Goal: Browse casually: Explore the website without a specific task or goal

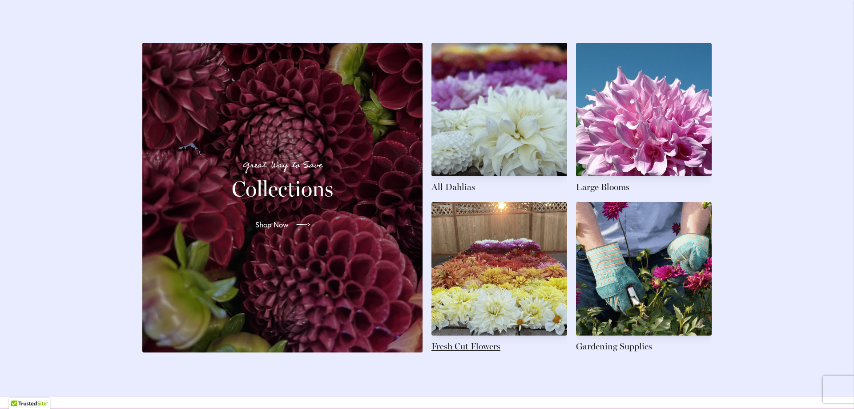
scroll to position [1334, 0]
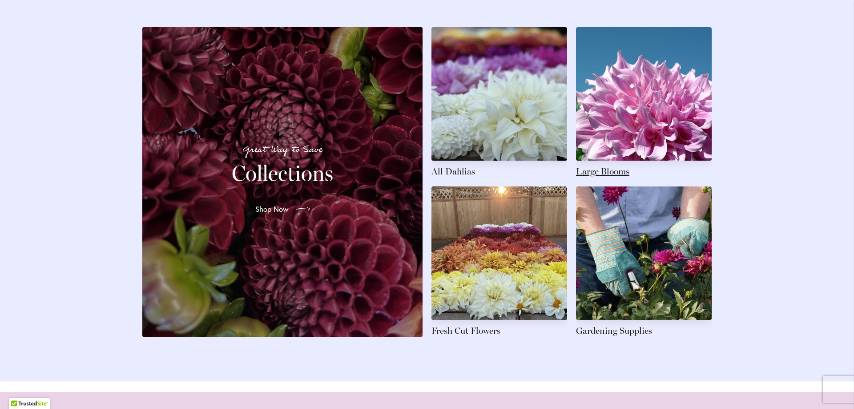
click at [596, 150] on link at bounding box center [644, 102] width 136 height 150
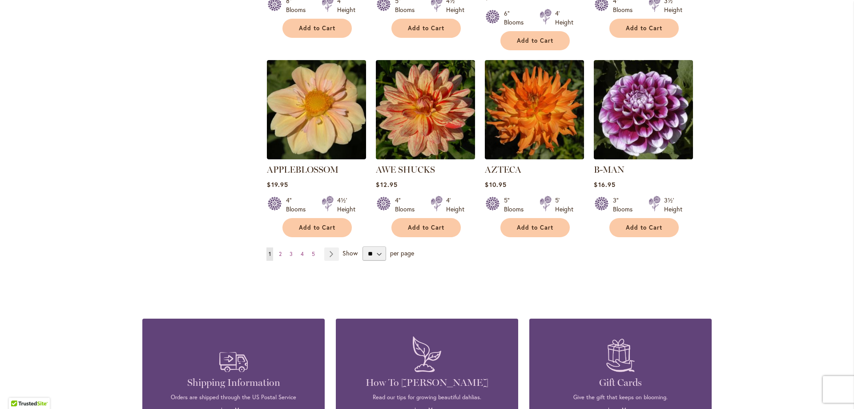
scroll to position [756, 0]
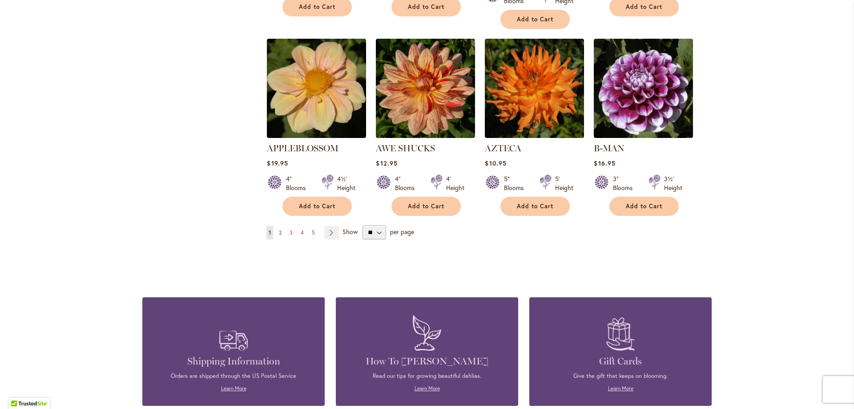
click at [279, 229] on span "2" at bounding box center [280, 232] width 3 height 7
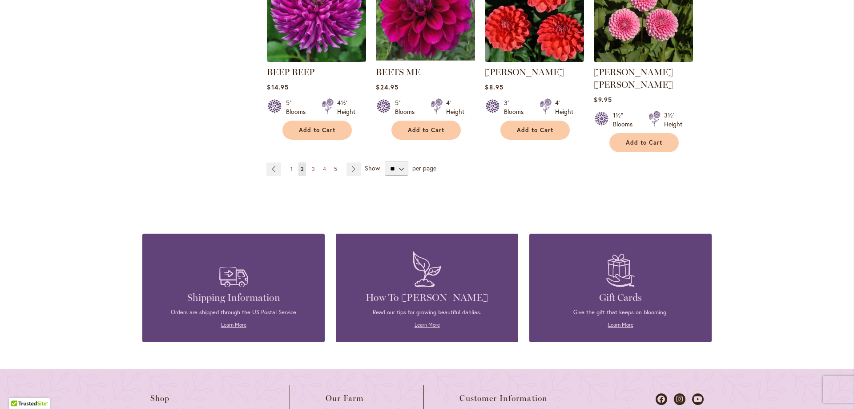
scroll to position [845, 0]
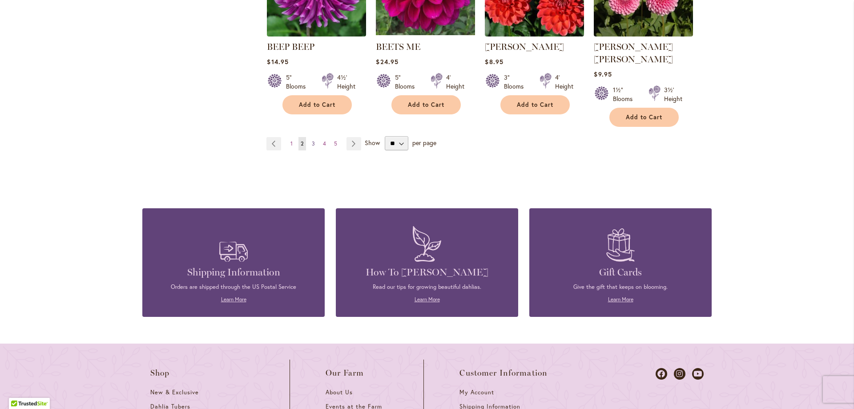
click at [309, 137] on link "Page 3" at bounding box center [313, 143] width 8 height 13
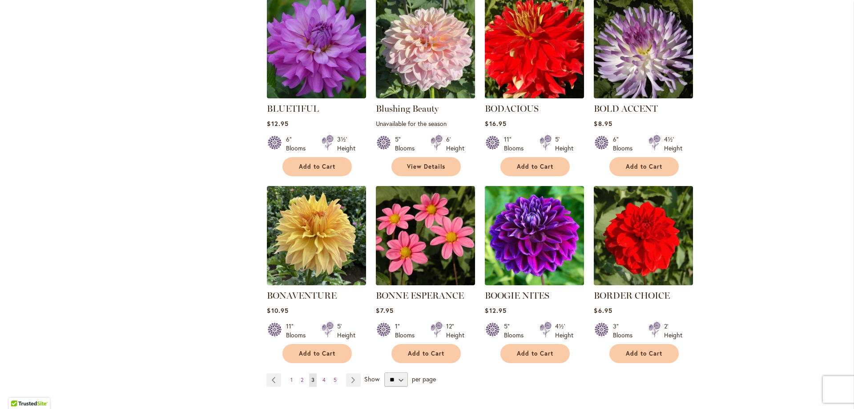
scroll to position [622, 0]
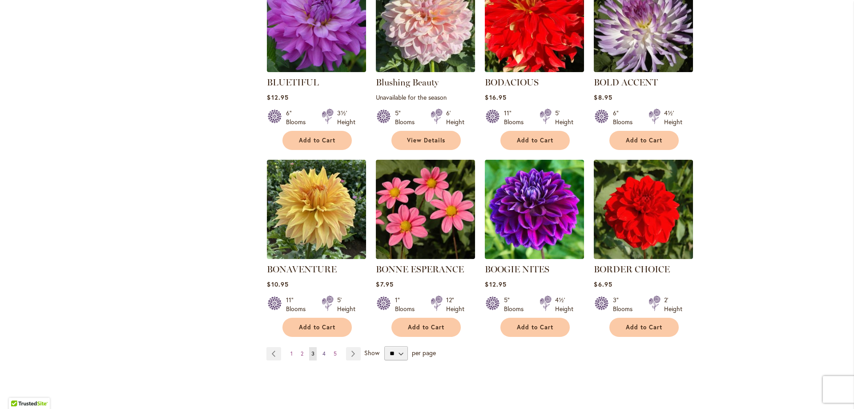
click at [322, 351] on link "Page 4" at bounding box center [324, 353] width 8 height 13
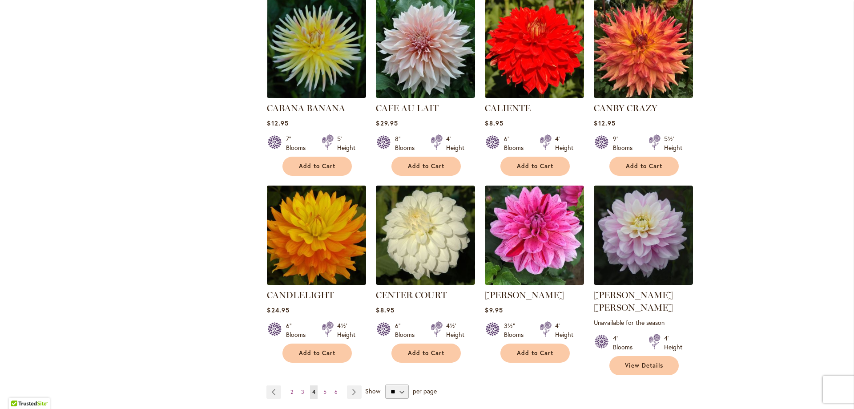
scroll to position [667, 0]
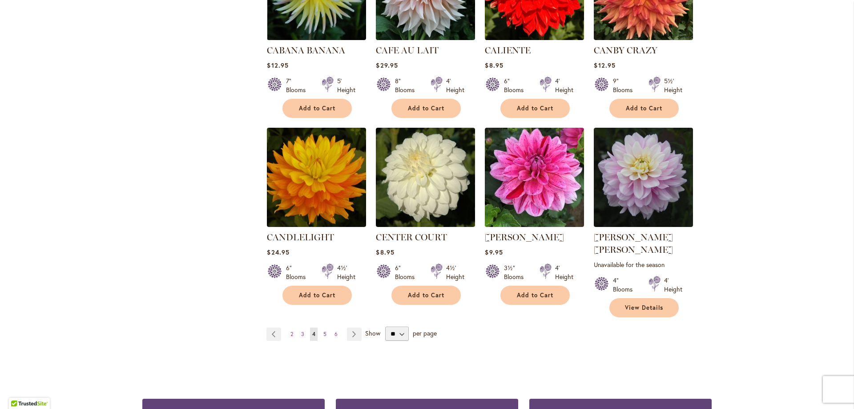
click at [323, 327] on link "Page 5" at bounding box center [325, 333] width 8 height 13
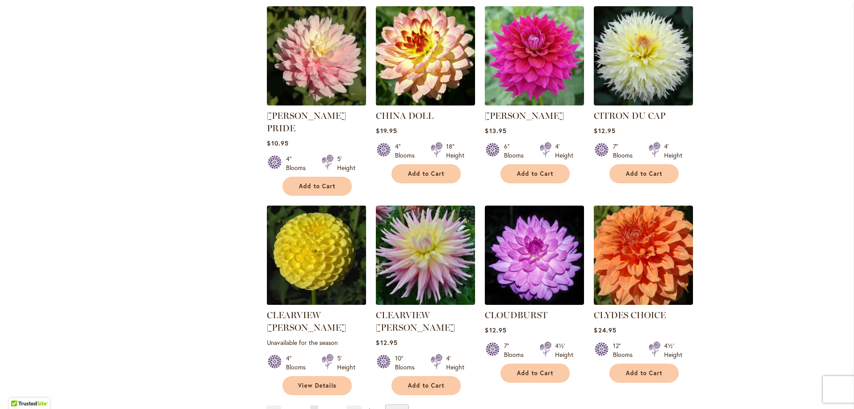
scroll to position [667, 0]
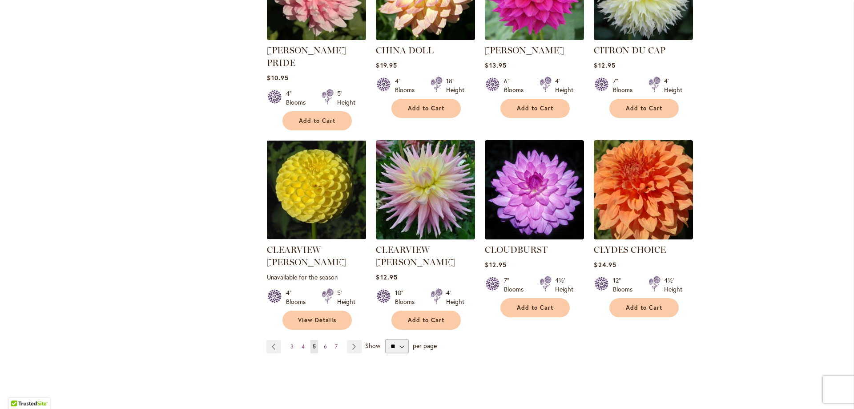
click at [324, 343] on span "6" at bounding box center [325, 346] width 3 height 7
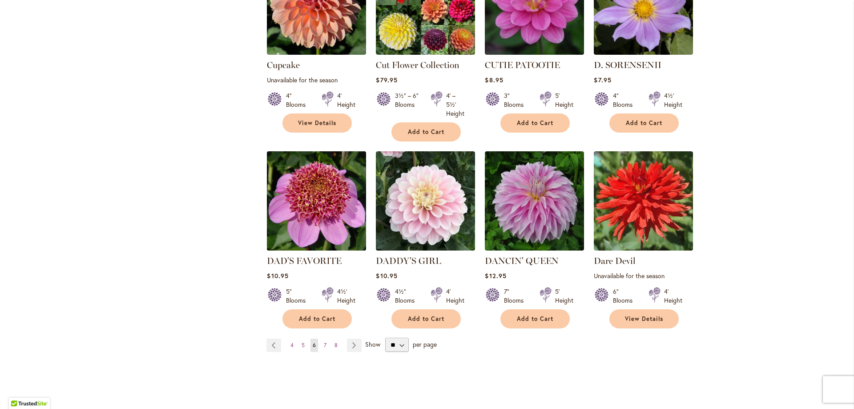
scroll to position [667, 0]
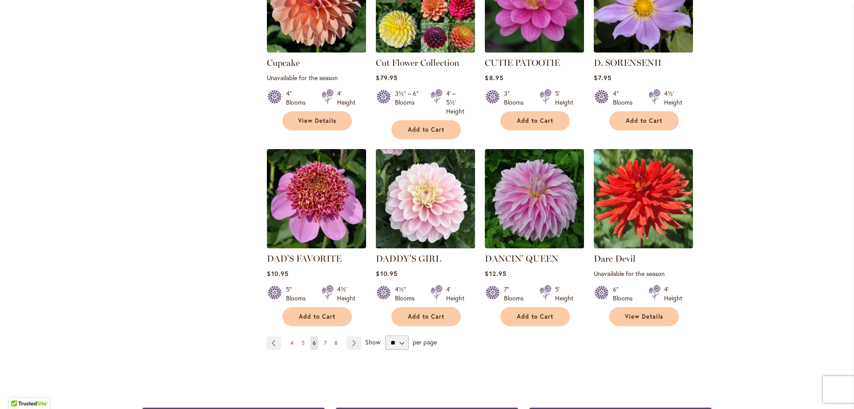
click at [324, 339] on span "7" at bounding box center [325, 342] width 3 height 7
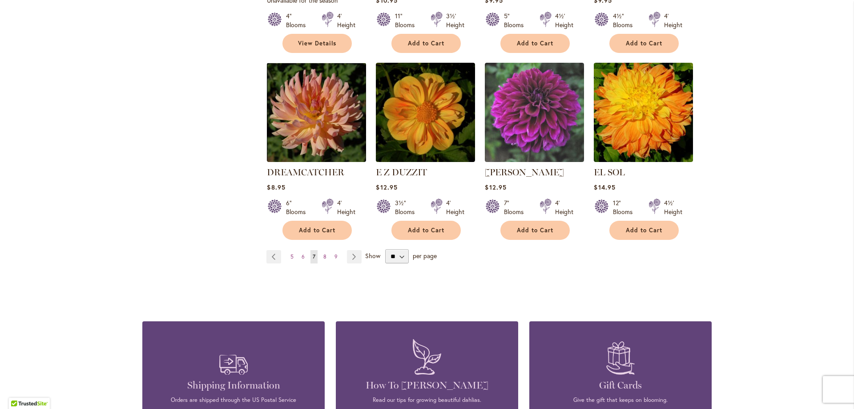
scroll to position [756, 0]
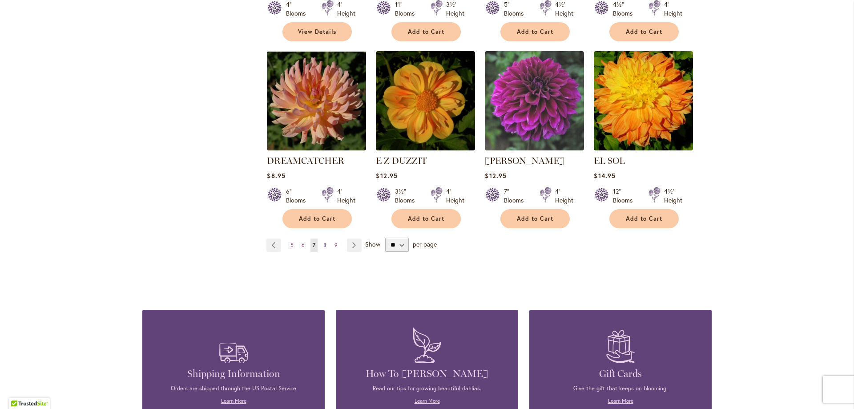
click at [323, 241] on span "8" at bounding box center [324, 244] width 3 height 7
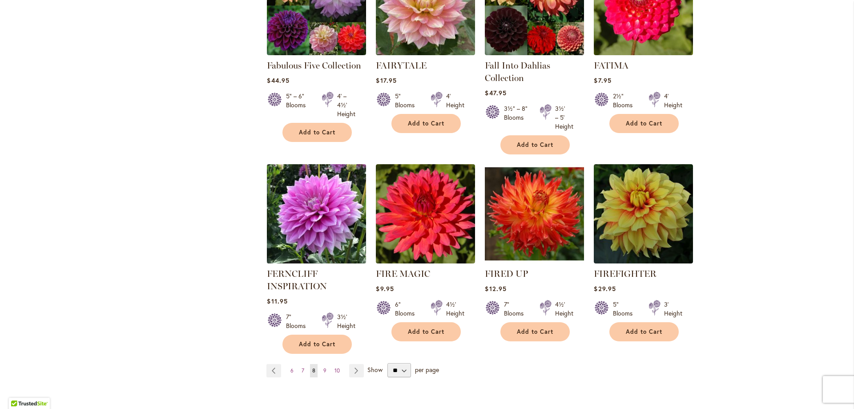
scroll to position [756, 0]
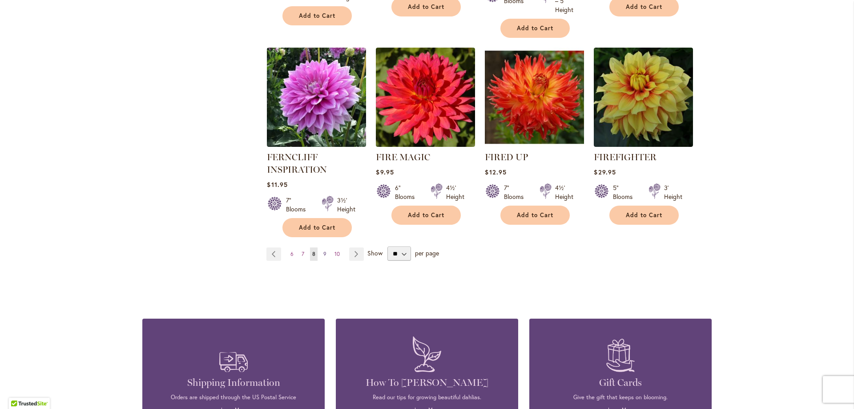
click at [323, 255] on span "9" at bounding box center [324, 253] width 3 height 7
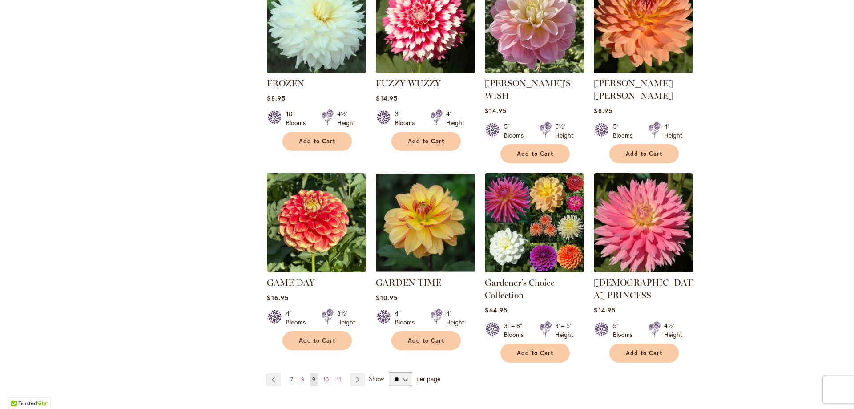
scroll to position [667, 0]
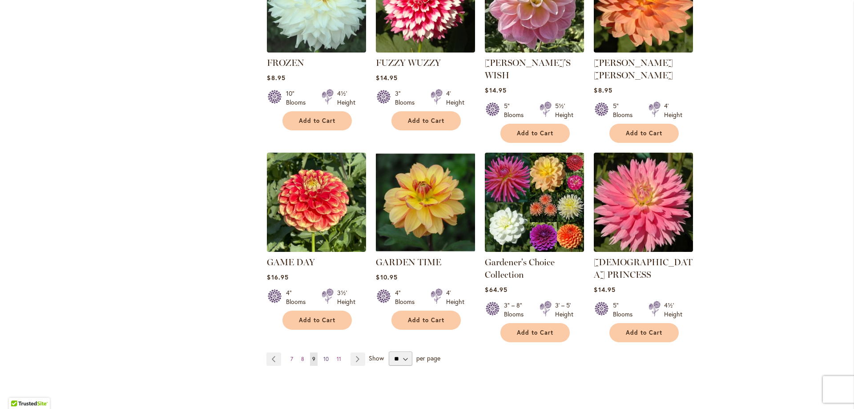
click at [323, 355] on span "10" at bounding box center [325, 358] width 5 height 7
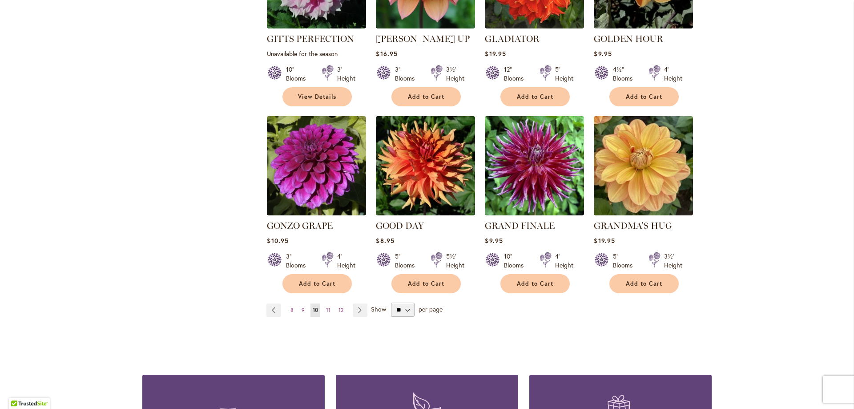
scroll to position [711, 0]
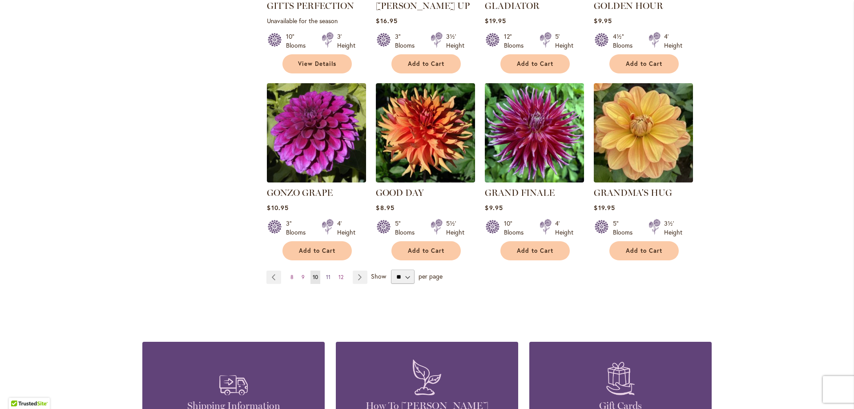
click at [326, 273] on span "11" at bounding box center [328, 276] width 4 height 7
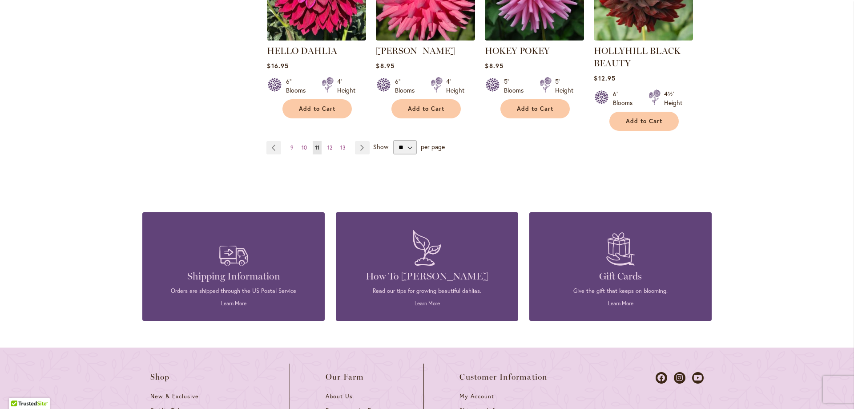
scroll to position [889, 0]
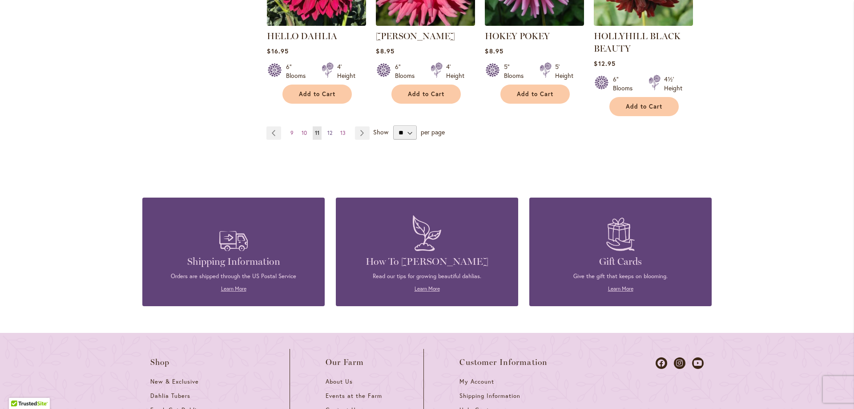
click at [329, 134] on span "12" at bounding box center [329, 132] width 5 height 7
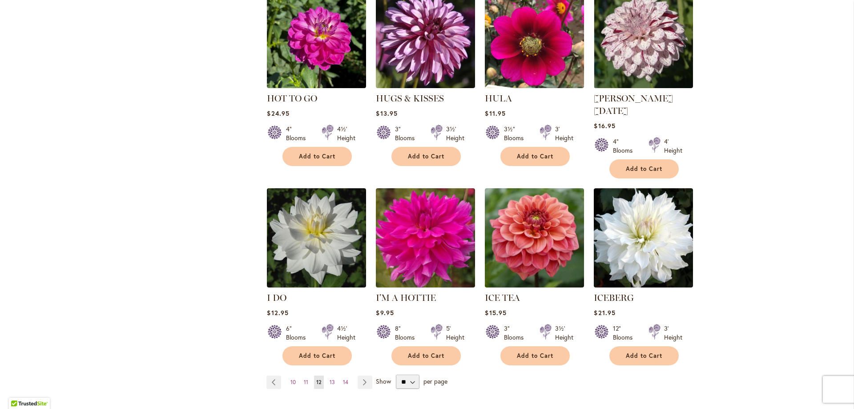
scroll to position [622, 0]
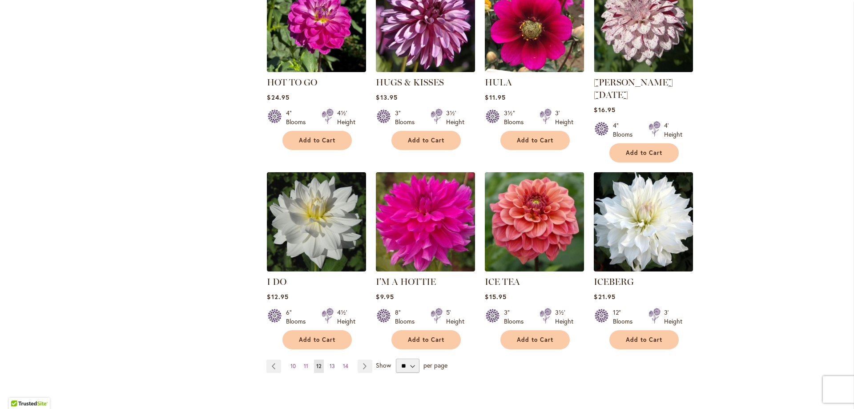
click at [330, 362] on span "13" at bounding box center [331, 365] width 5 height 7
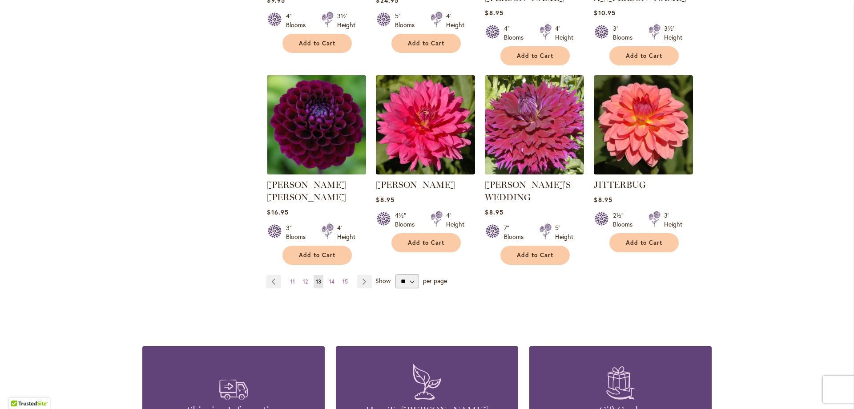
scroll to position [756, 0]
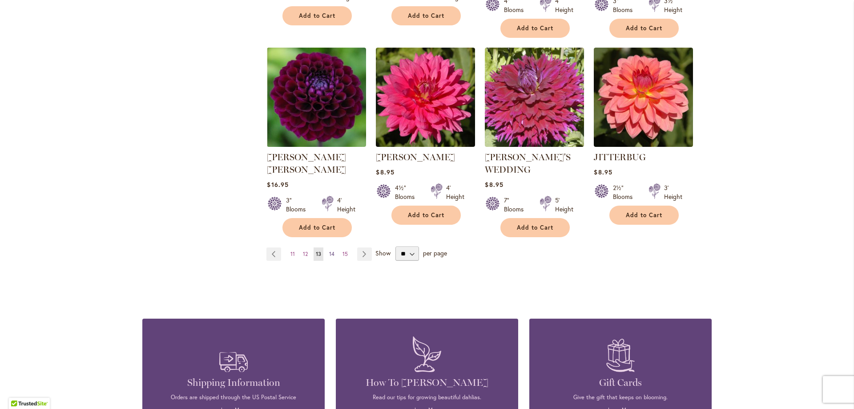
click at [329, 250] on span "14" at bounding box center [331, 253] width 5 height 7
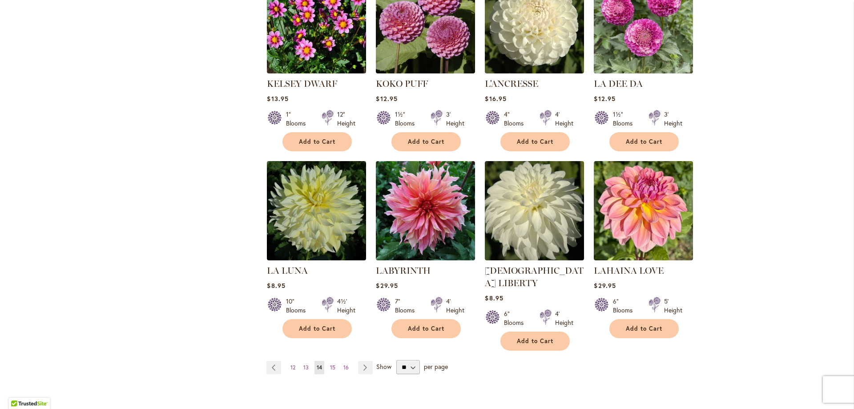
scroll to position [622, 0]
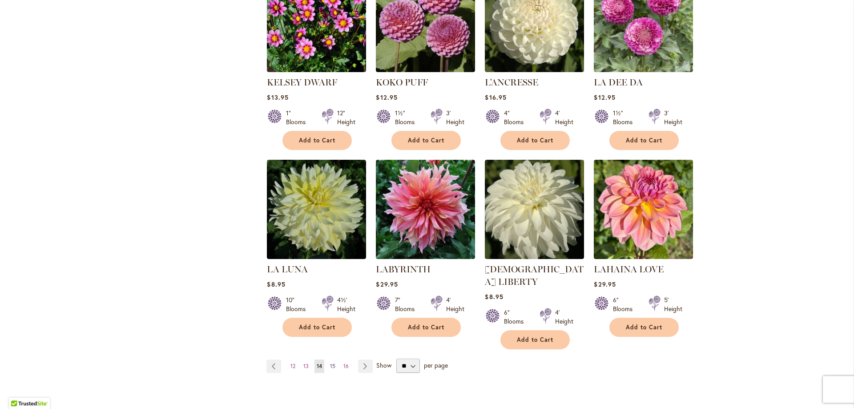
click at [330, 362] on span "15" at bounding box center [332, 365] width 5 height 7
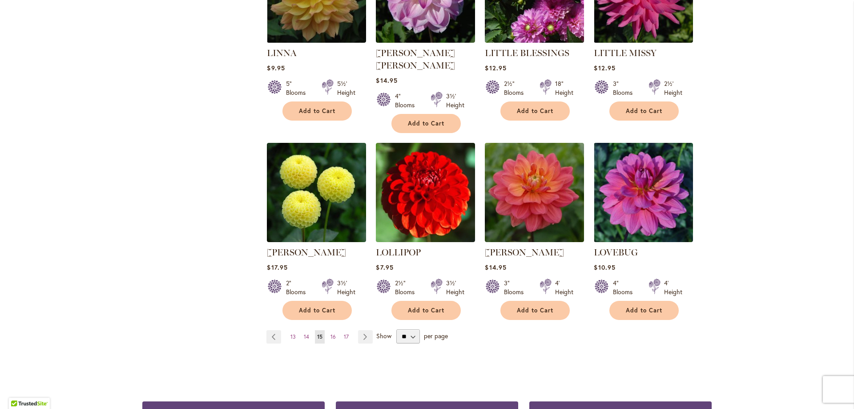
scroll to position [667, 0]
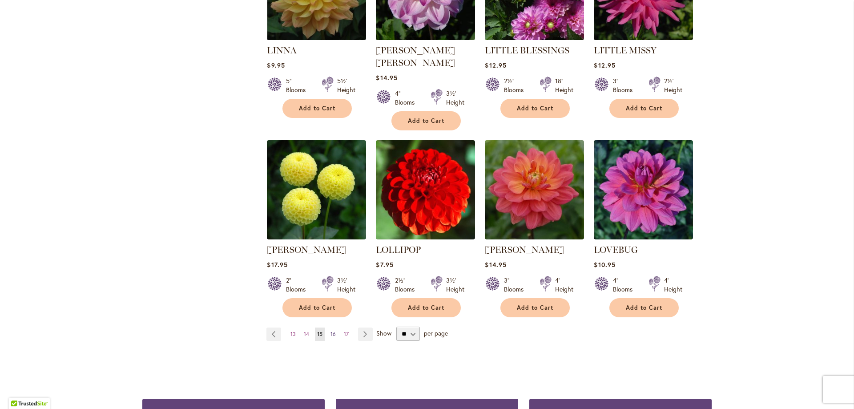
click at [330, 330] on span "16" at bounding box center [332, 333] width 5 height 7
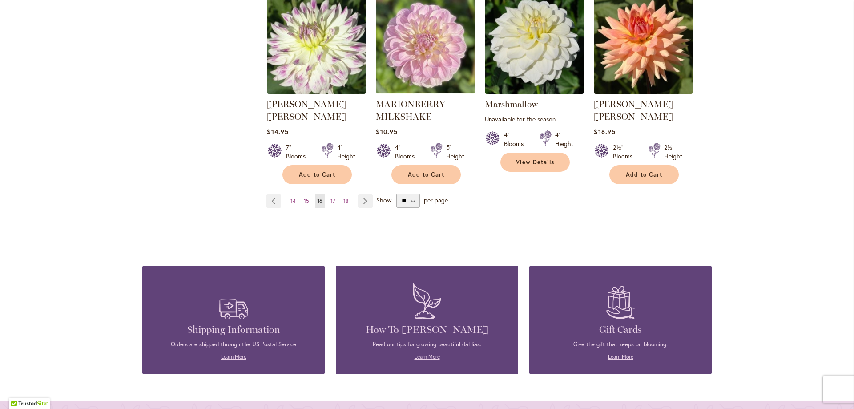
scroll to position [800, 0]
click at [332, 194] on link "Page 17" at bounding box center [332, 200] width 9 height 13
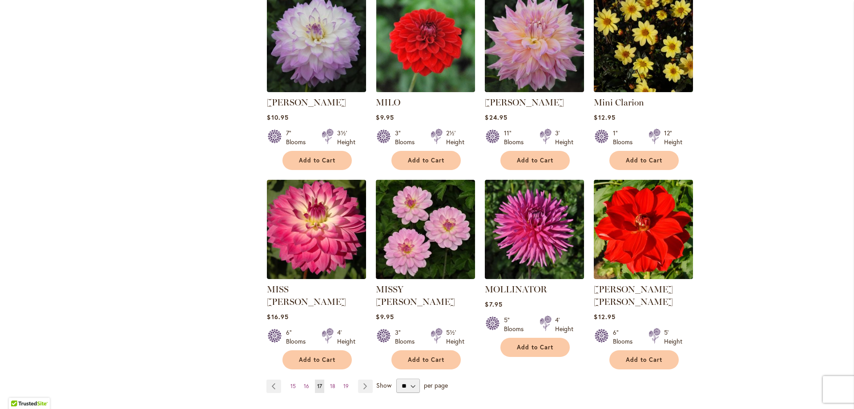
scroll to position [622, 0]
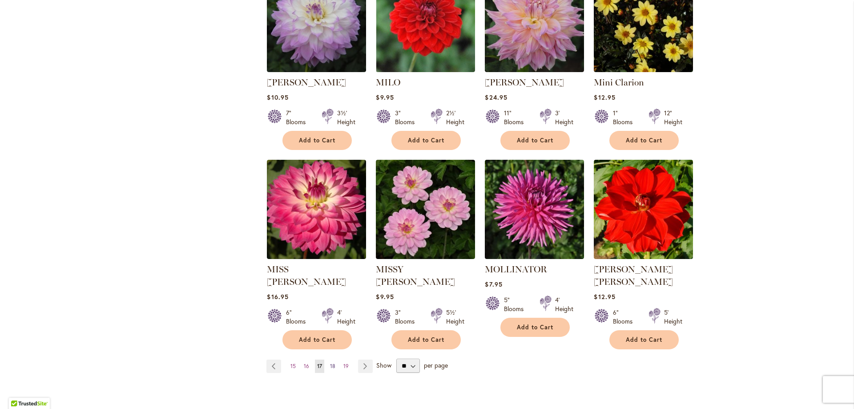
click at [330, 362] on span "18" at bounding box center [332, 365] width 5 height 7
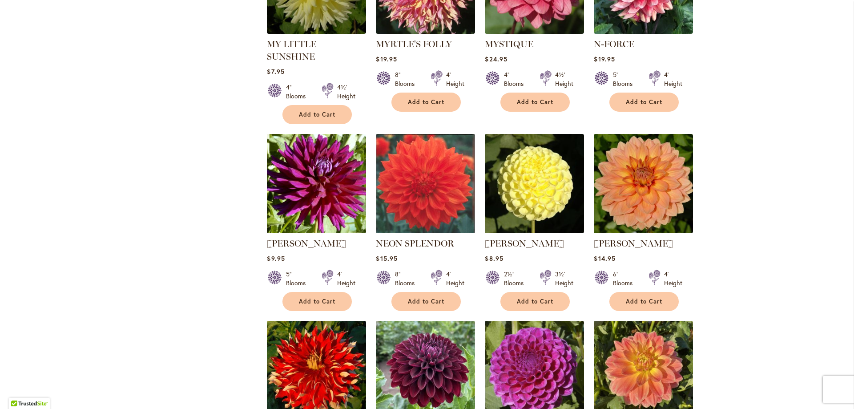
scroll to position [622, 0]
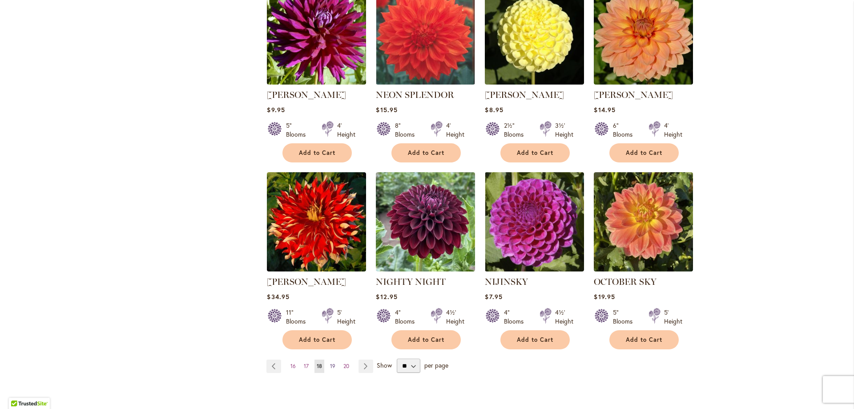
click at [330, 362] on span "19" at bounding box center [332, 365] width 5 height 7
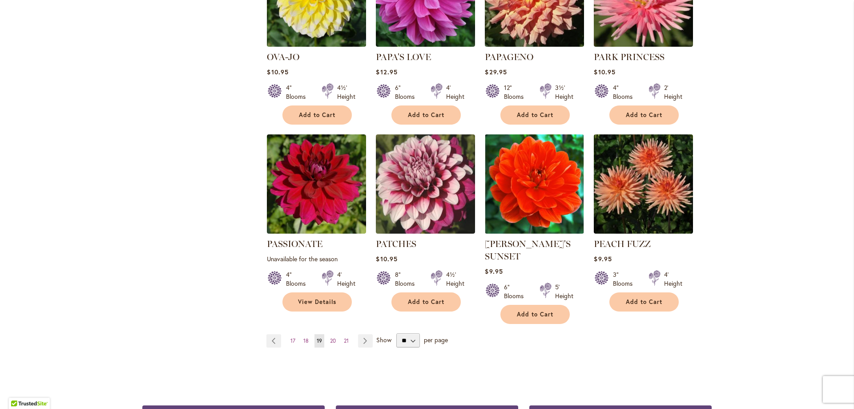
scroll to position [667, 0]
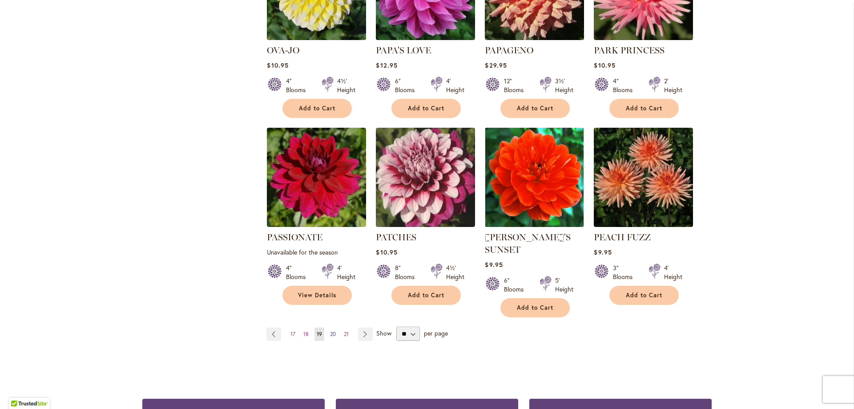
click at [330, 330] on span "20" at bounding box center [333, 333] width 6 height 7
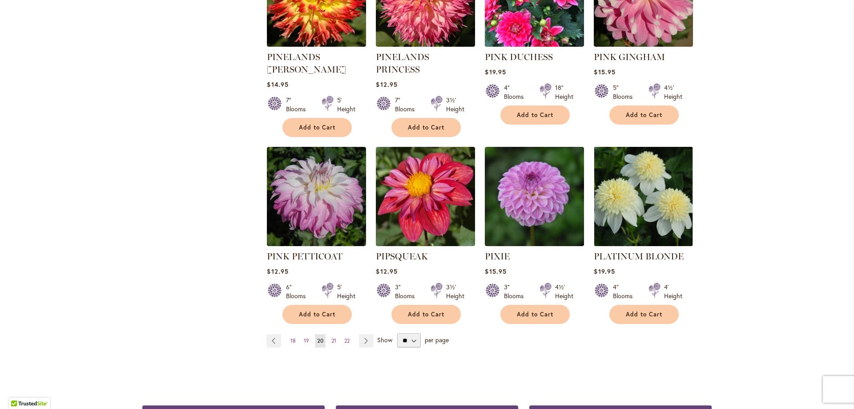
scroll to position [800, 0]
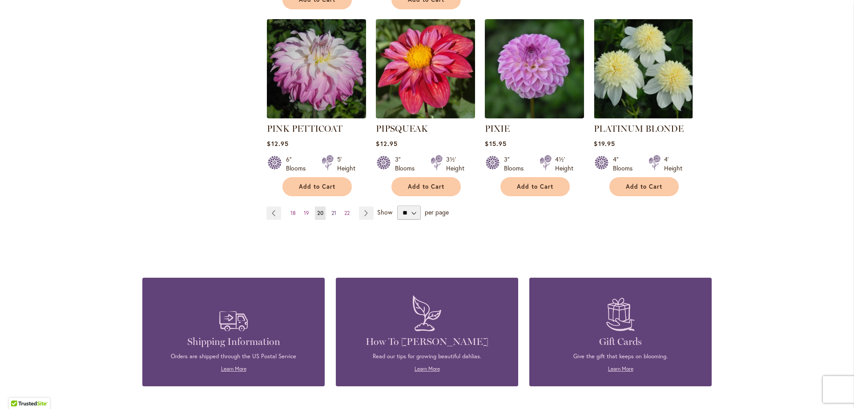
click at [331, 209] on span "21" at bounding box center [333, 212] width 5 height 7
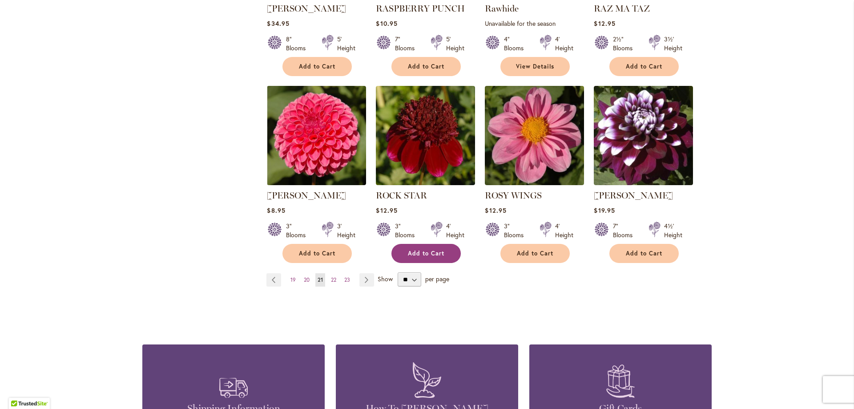
scroll to position [756, 0]
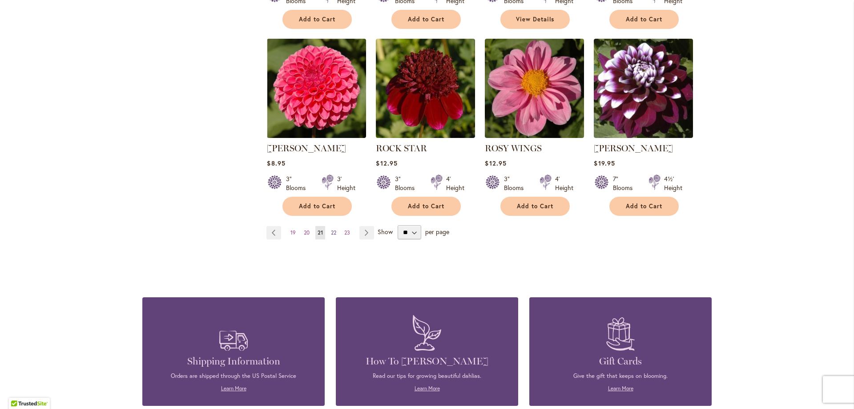
click at [331, 232] on span "22" at bounding box center [333, 232] width 5 height 7
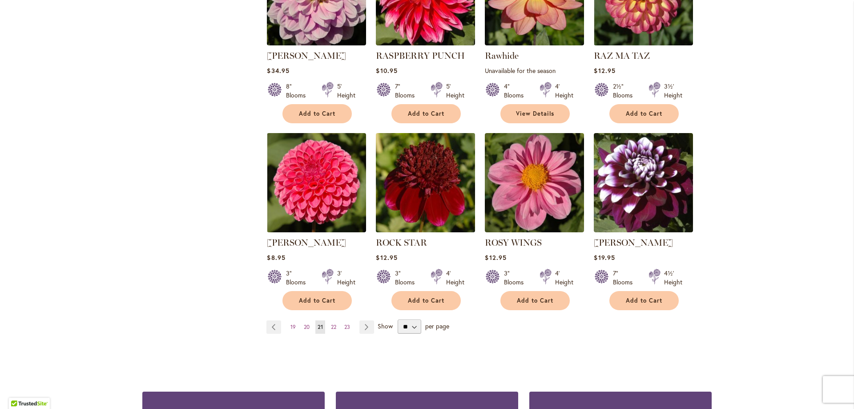
scroll to position [667, 0]
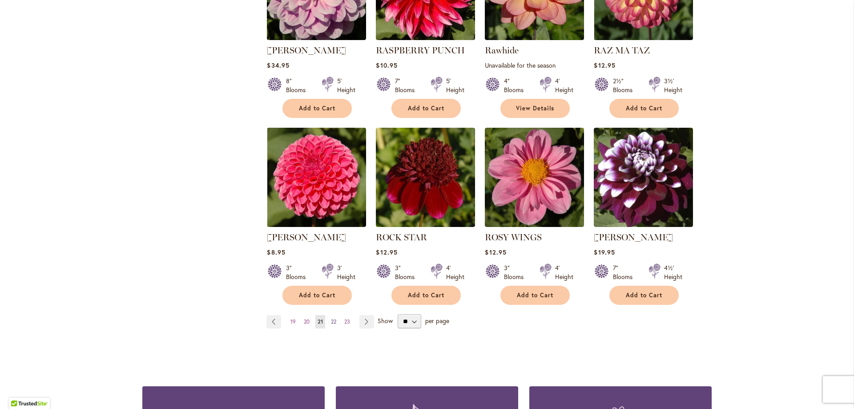
click at [332, 322] on span "22" at bounding box center [333, 321] width 5 height 7
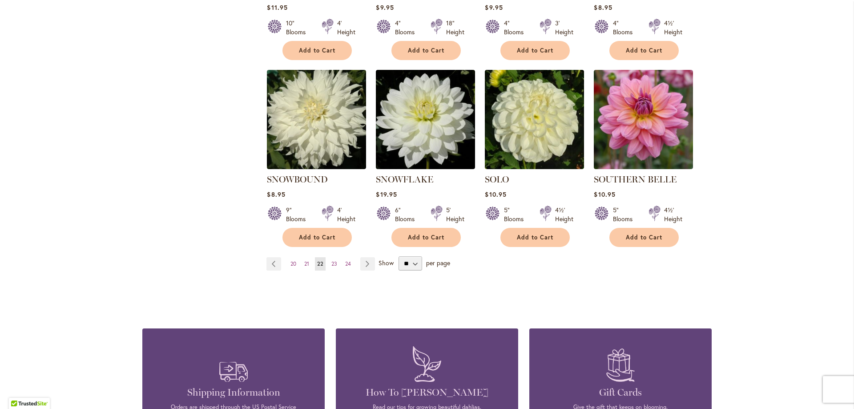
scroll to position [756, 0]
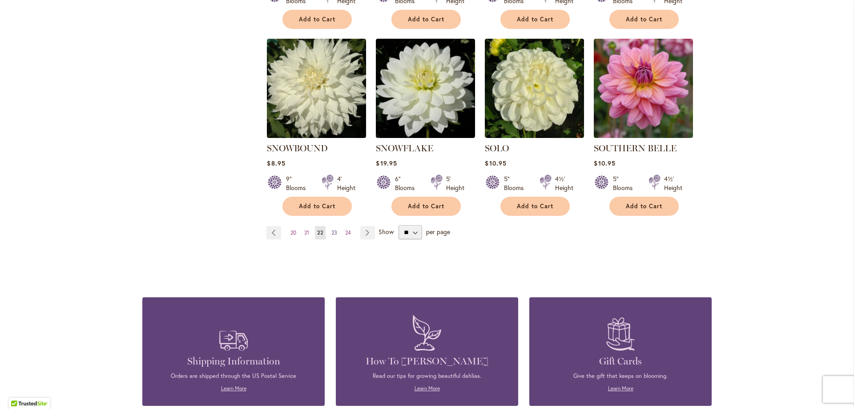
click at [332, 229] on span "23" at bounding box center [334, 232] width 6 height 7
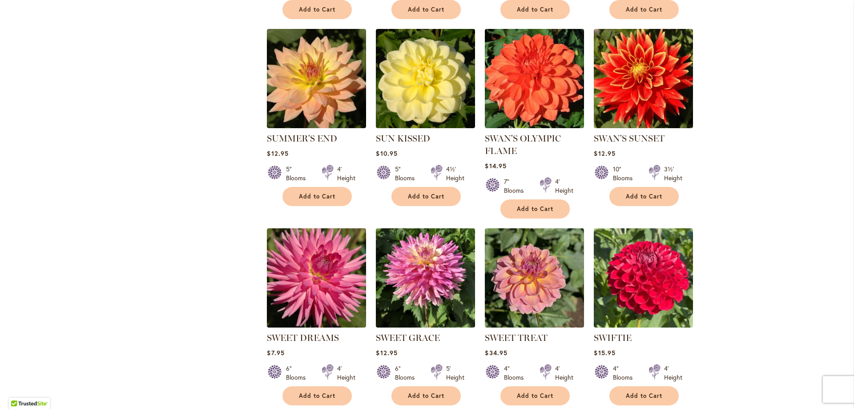
scroll to position [622, 0]
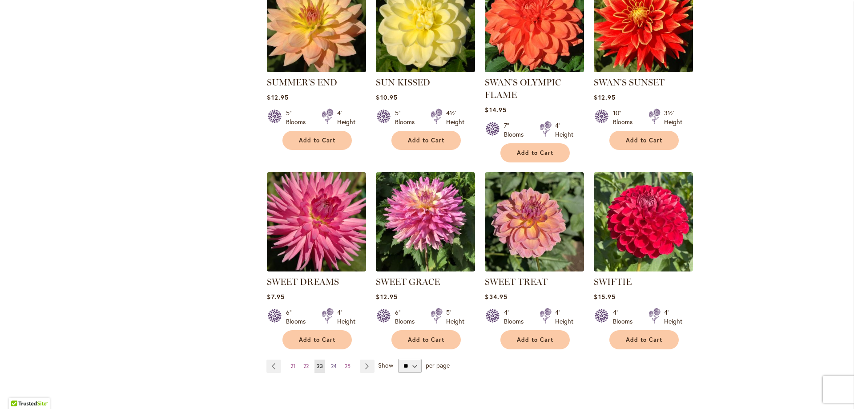
click at [331, 366] on span "24" at bounding box center [334, 365] width 6 height 7
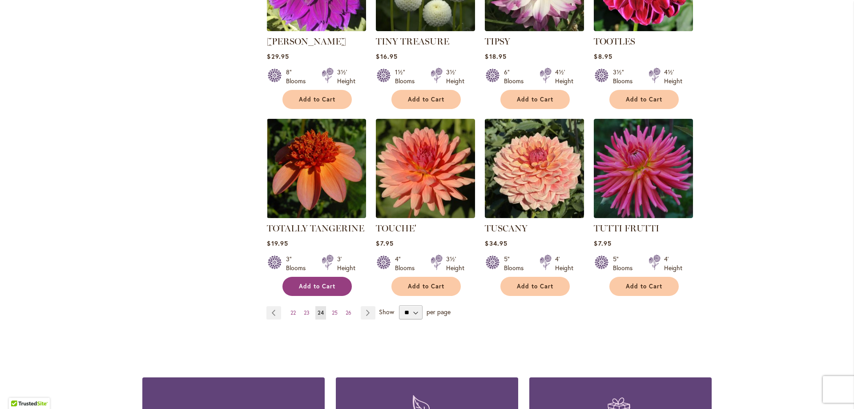
scroll to position [711, 0]
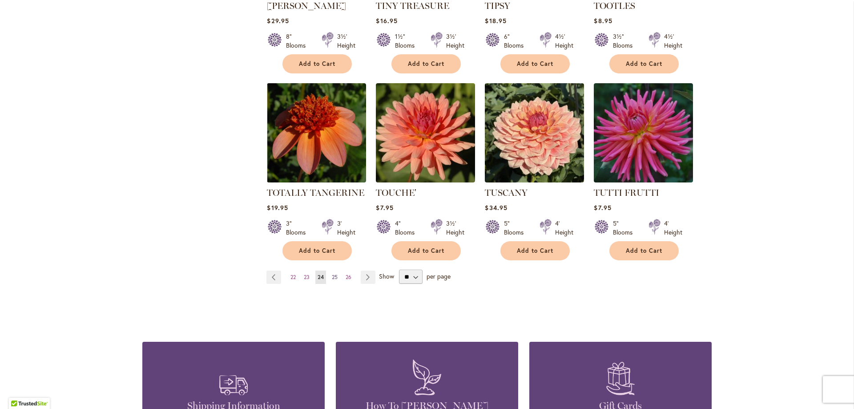
click at [332, 273] on span "25" at bounding box center [335, 276] width 6 height 7
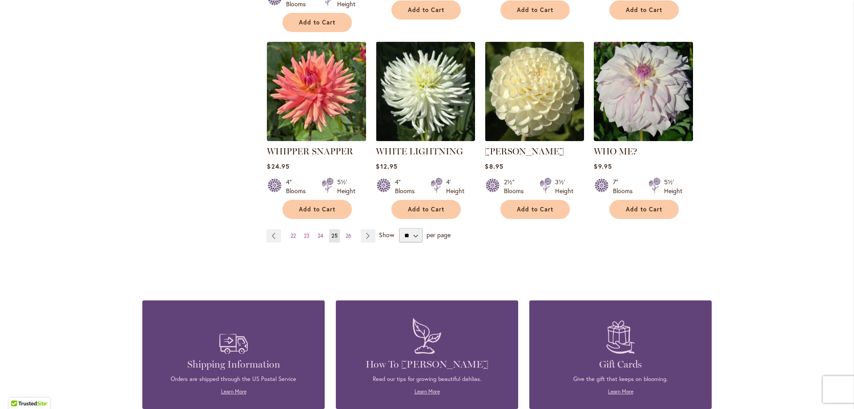
scroll to position [756, 0]
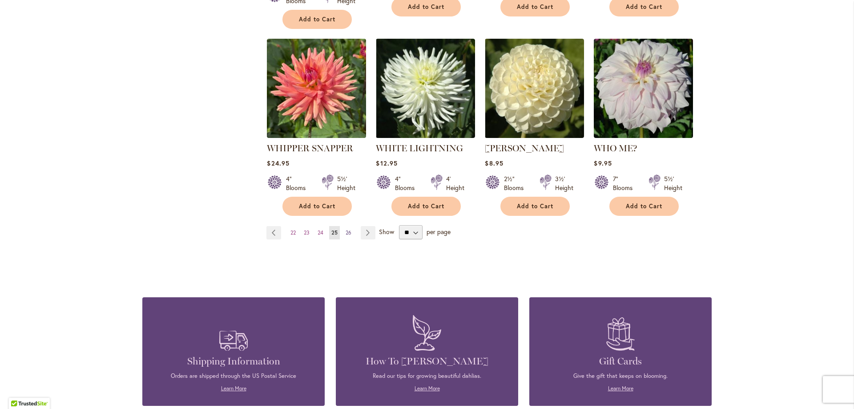
click at [345, 229] on span "26" at bounding box center [348, 232] width 6 height 7
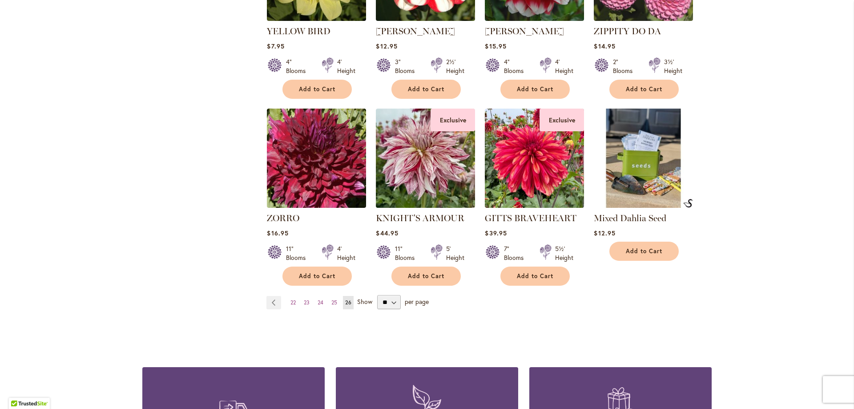
scroll to position [622, 0]
